Goal: Task Accomplishment & Management: Manage account settings

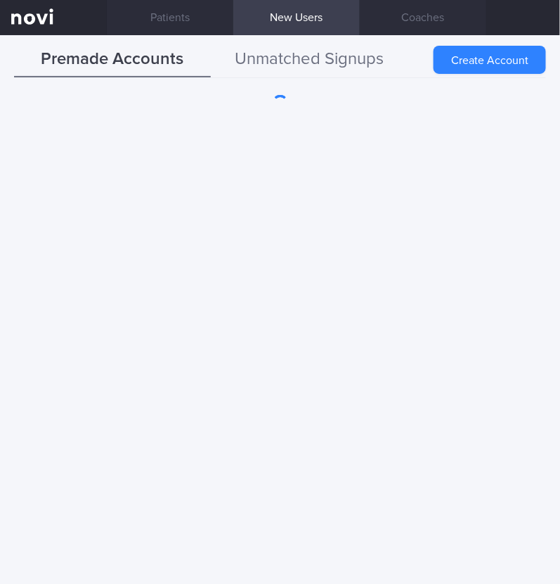
click at [359, 56] on button "Unmatched Signups" at bounding box center [309, 59] width 197 height 35
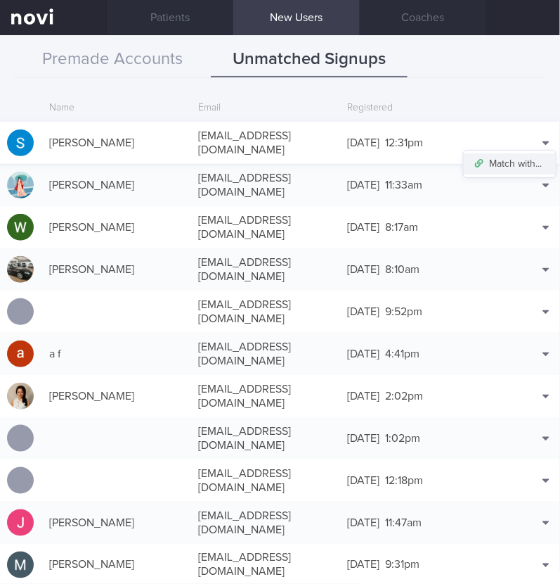
click at [499, 160] on button "Match with..." at bounding box center [510, 163] width 92 height 21
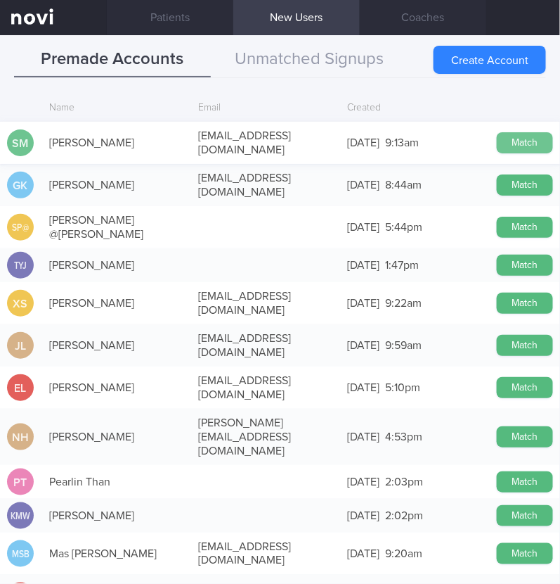
click at [499, 142] on button "Match" at bounding box center [525, 142] width 56 height 21
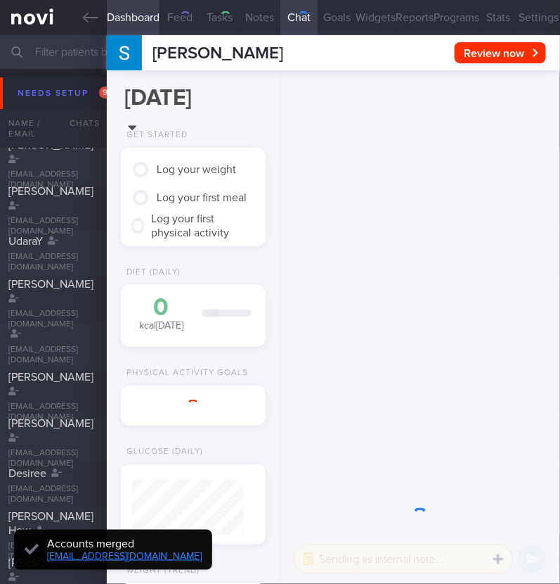
scroll to position [52, 105]
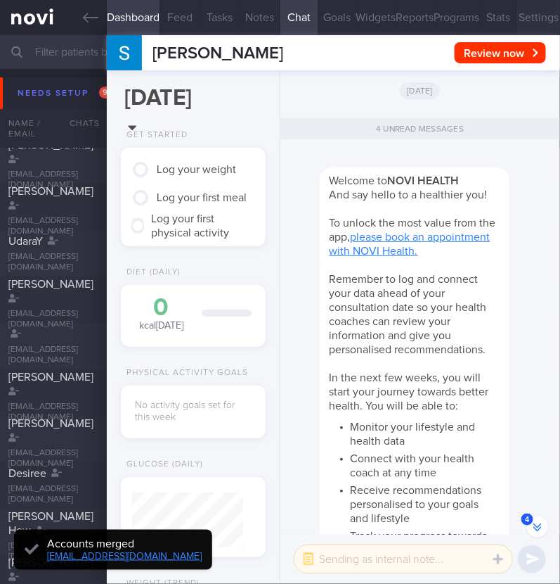
click at [529, 19] on button "Settings" at bounding box center [539, 17] width 43 height 35
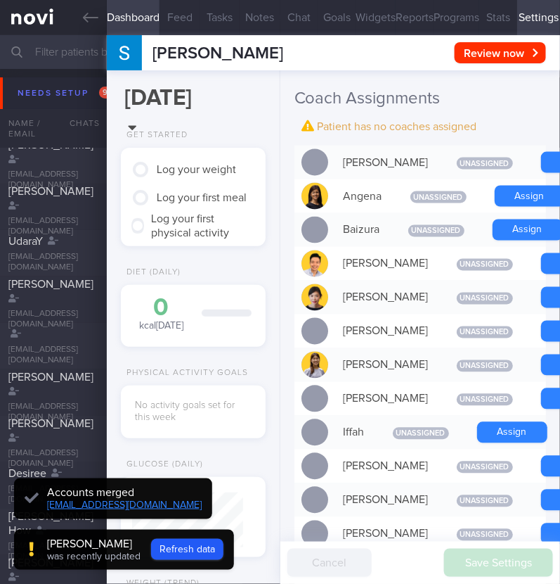
scroll to position [440, 0]
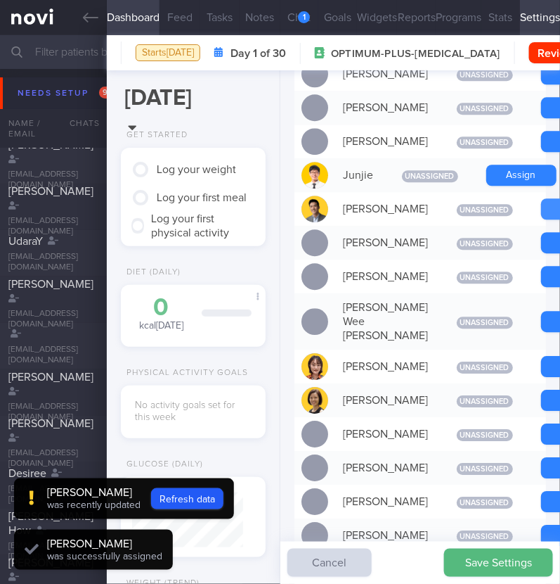
scroll to position [0, 0]
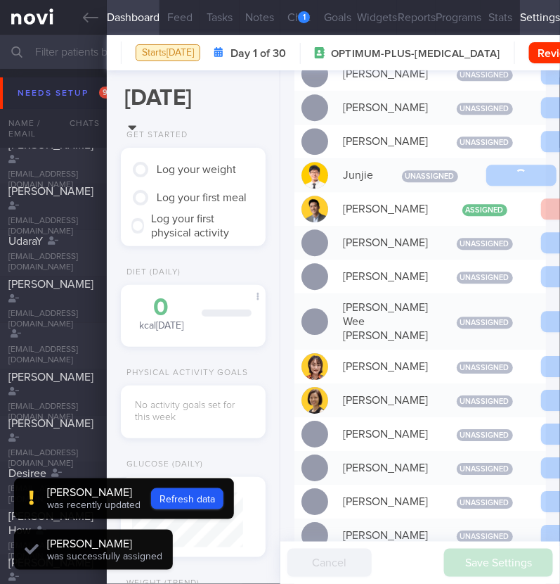
click at [512, 563] on button "Save Settings" at bounding box center [498, 562] width 109 height 28
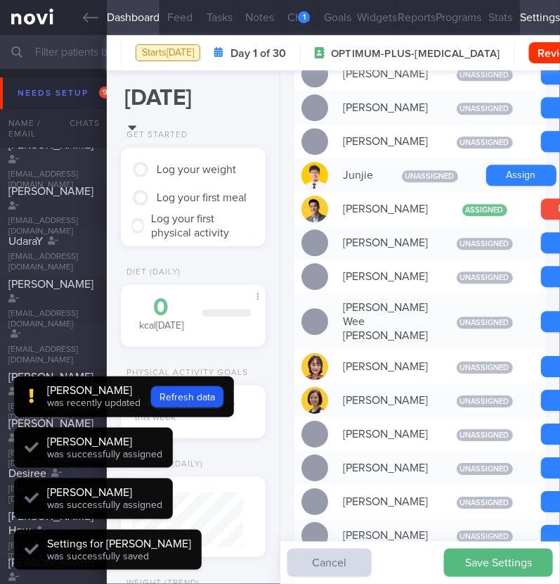
scroll to position [56, 111]
click at [487, 565] on button "Save Settings" at bounding box center [498, 562] width 109 height 28
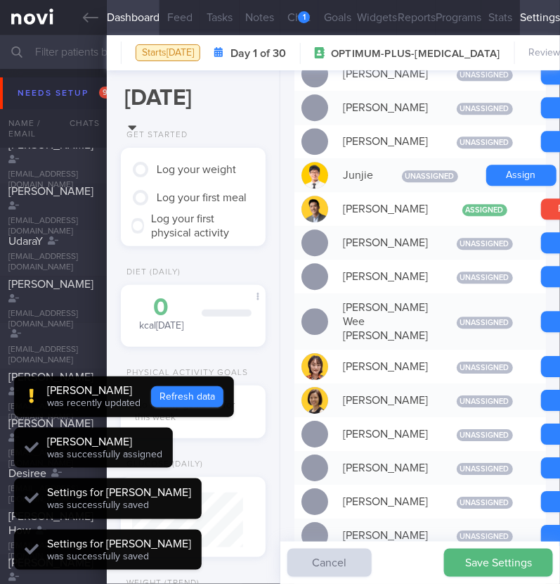
click at [212, 404] on button "Refresh data" at bounding box center [187, 396] width 72 height 21
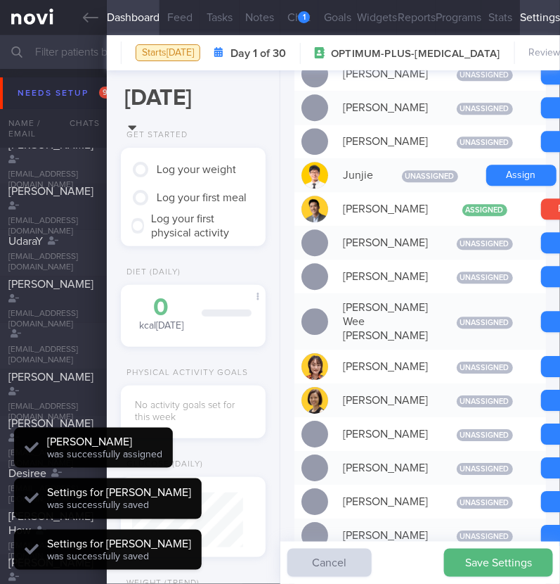
type input "6b417bb954af47739c6c9f6dc82f759f"
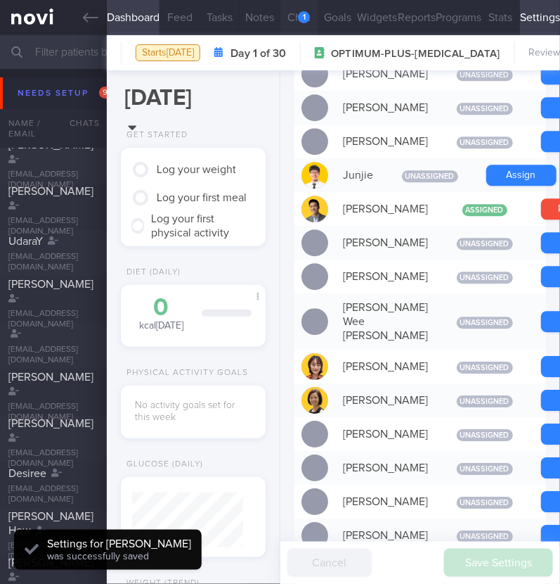
click at [299, 11] on div "1" at bounding box center [304, 17] width 12 height 12
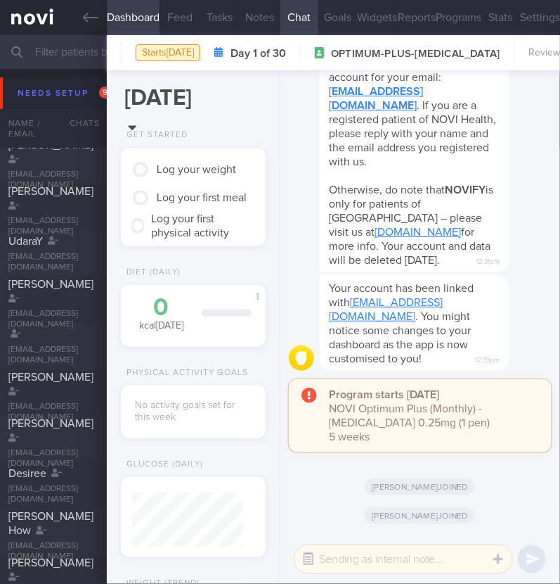
click at [302, 570] on button "button" at bounding box center [308, 558] width 25 height 25
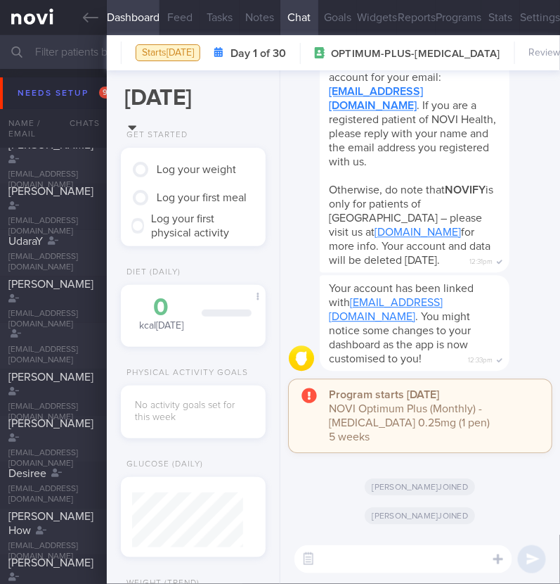
click at [366, 563] on textarea at bounding box center [404, 559] width 218 height 28
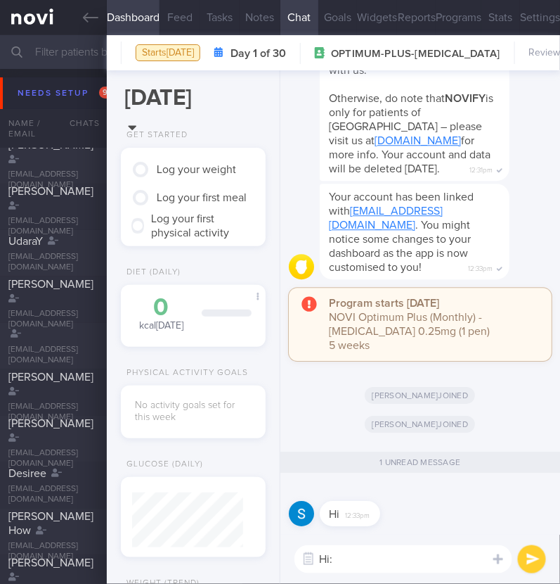
type textarea "Hi:)"
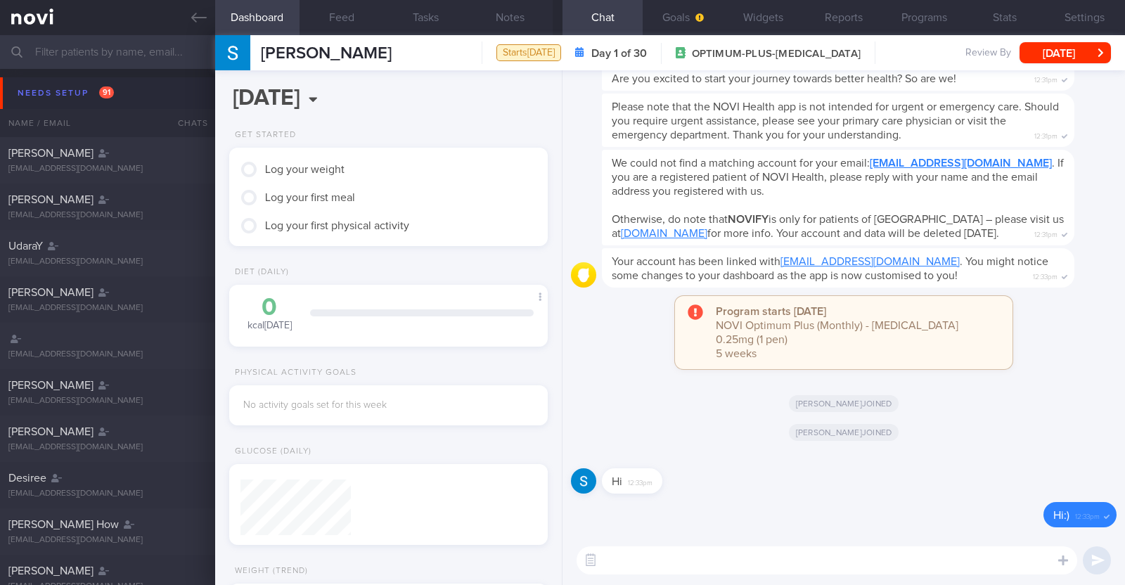
scroll to position [139, 280]
